Goal: Use online tool/utility: Utilize a website feature to perform a specific function

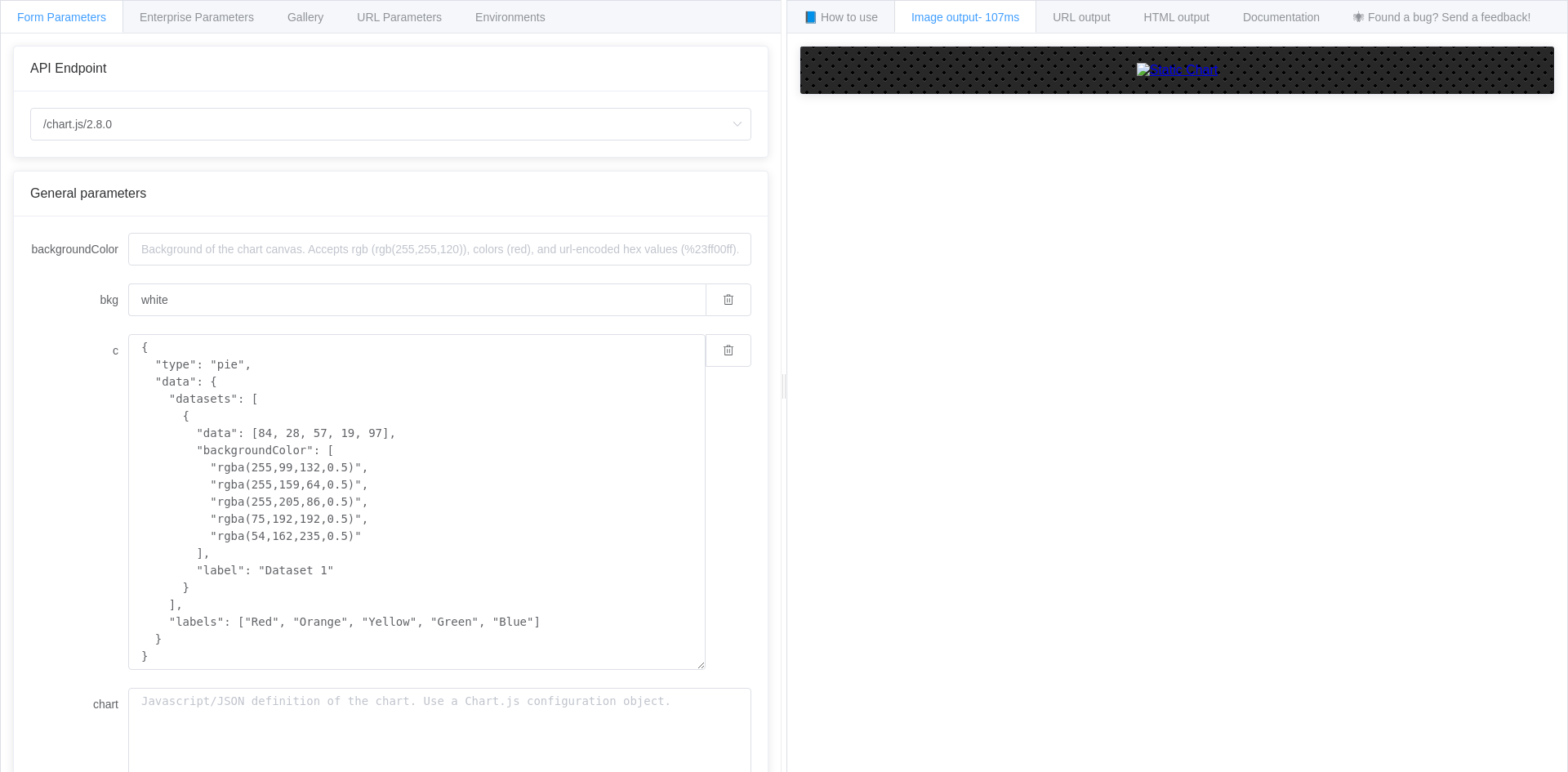
click at [1137, 78] on img at bounding box center [1178, 70] width 82 height 15
drag, startPoint x: 255, startPoint y: 431, endPoint x: 283, endPoint y: 429, distance: 28.1
click at [259, 431] on textarea "{ "type": "pie", "data": { "datasets": [ { "data": [84, 28, 57, 19, 97], "backg…" at bounding box center [417, 502] width 577 height 336
drag, startPoint x: 258, startPoint y: 621, endPoint x: 433, endPoint y: 621, distance: 175.0
click at [260, 621] on textarea "{ "type": "pie", "data": { "datasets": [ { "data": [8, 28, 57, 19, 97], "backgr…" at bounding box center [417, 502] width 577 height 336
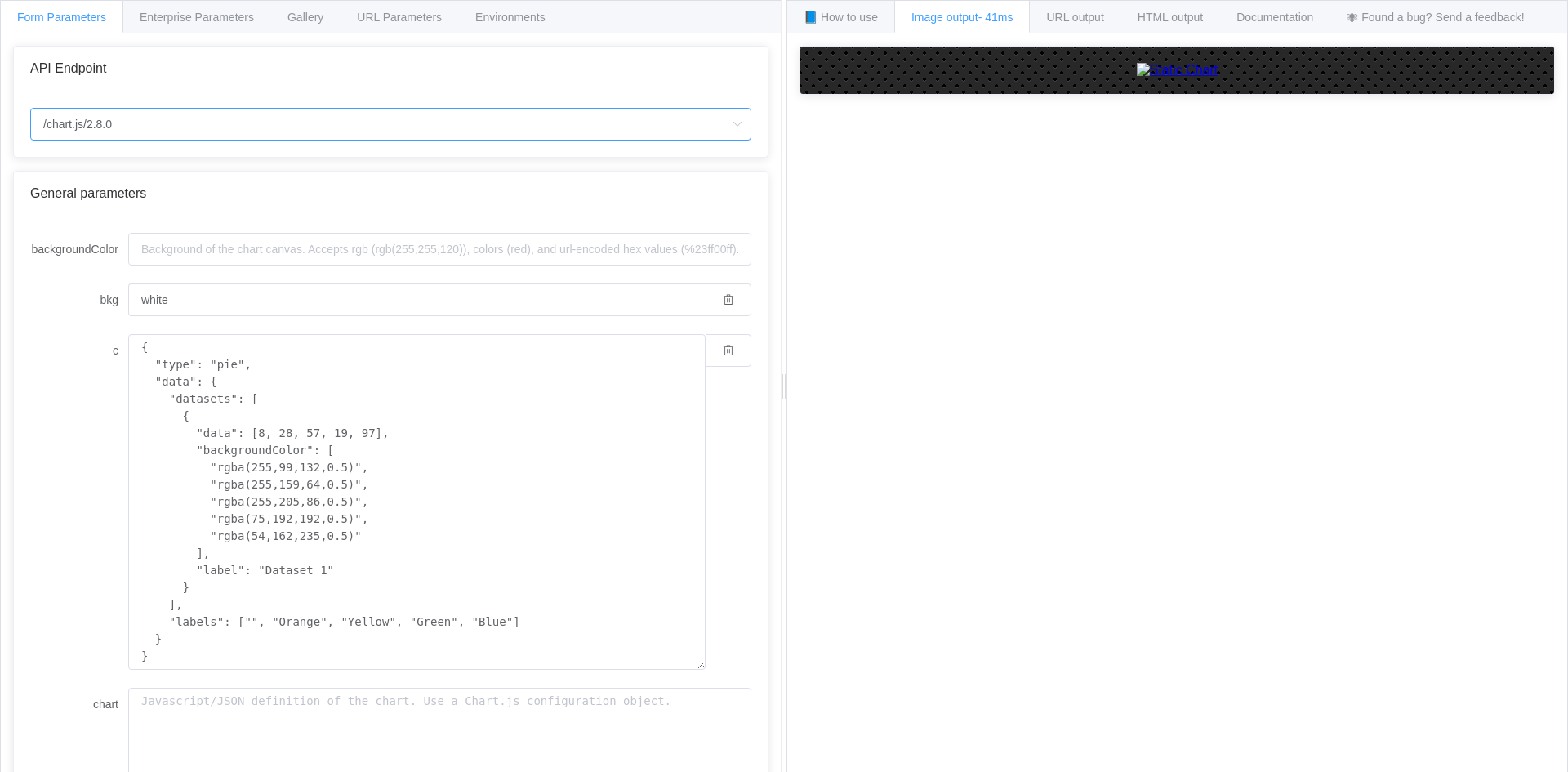
click at [168, 115] on input "/chart.js/2.8.0" at bounding box center [390, 124] width 722 height 33
type textarea "{ "type": "pie", "data": { "datasets": [ { "data": [8, 28, 57, 19, 97], "backgr…"
